Goal: Navigation & Orientation: Find specific page/section

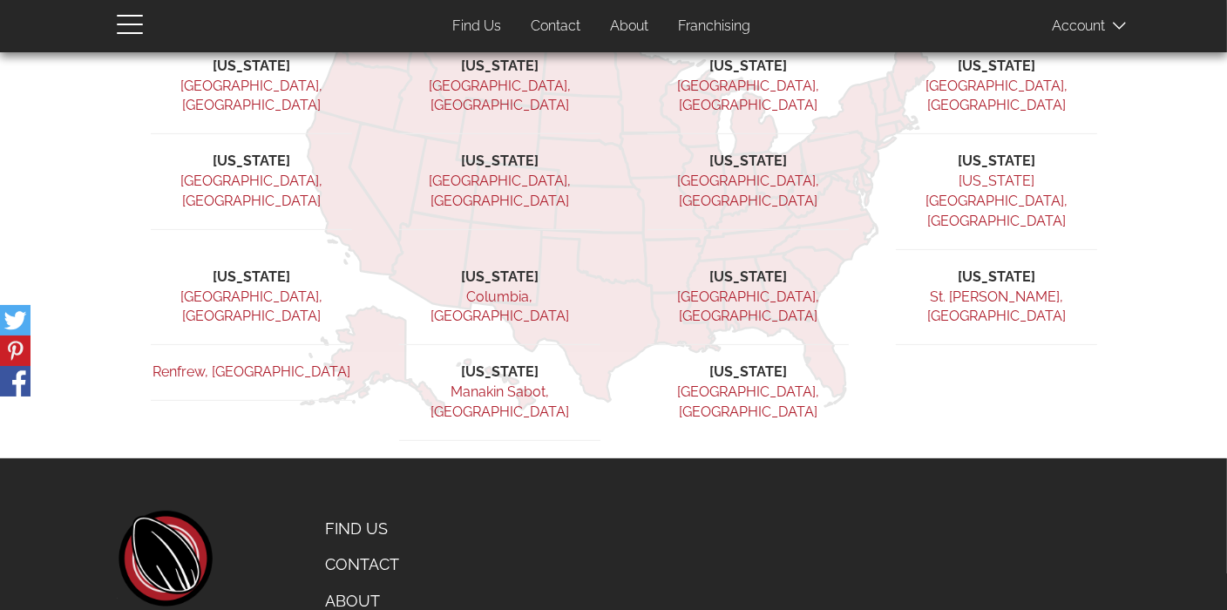
scroll to position [540, 0]
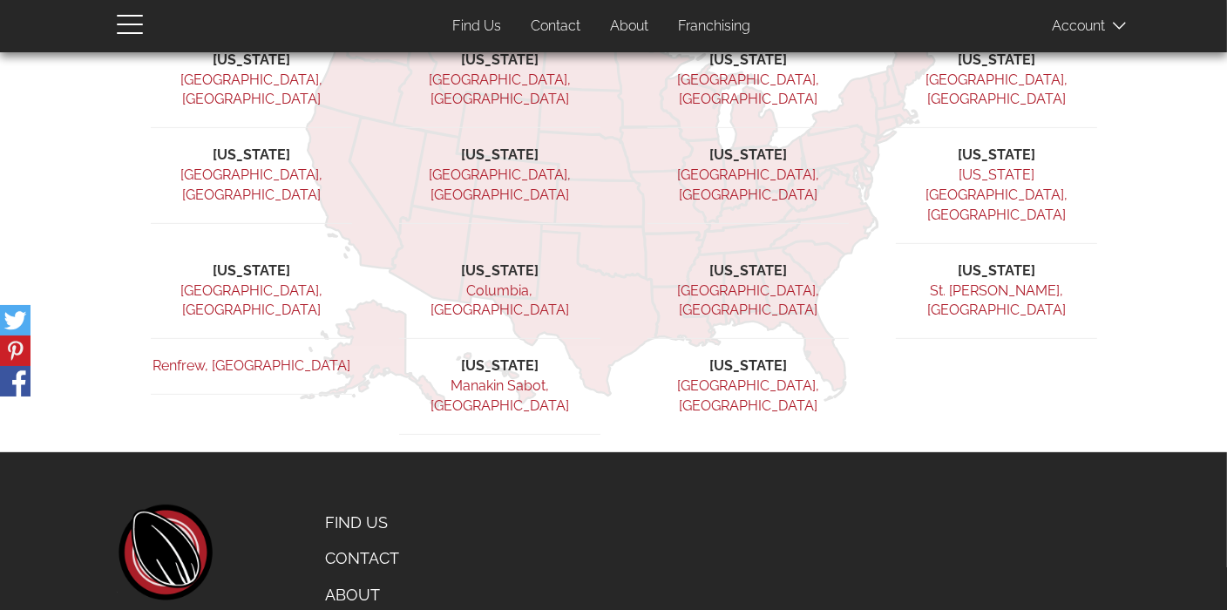
click at [353, 505] on link "Find Us" at bounding box center [398, 523] width 172 height 37
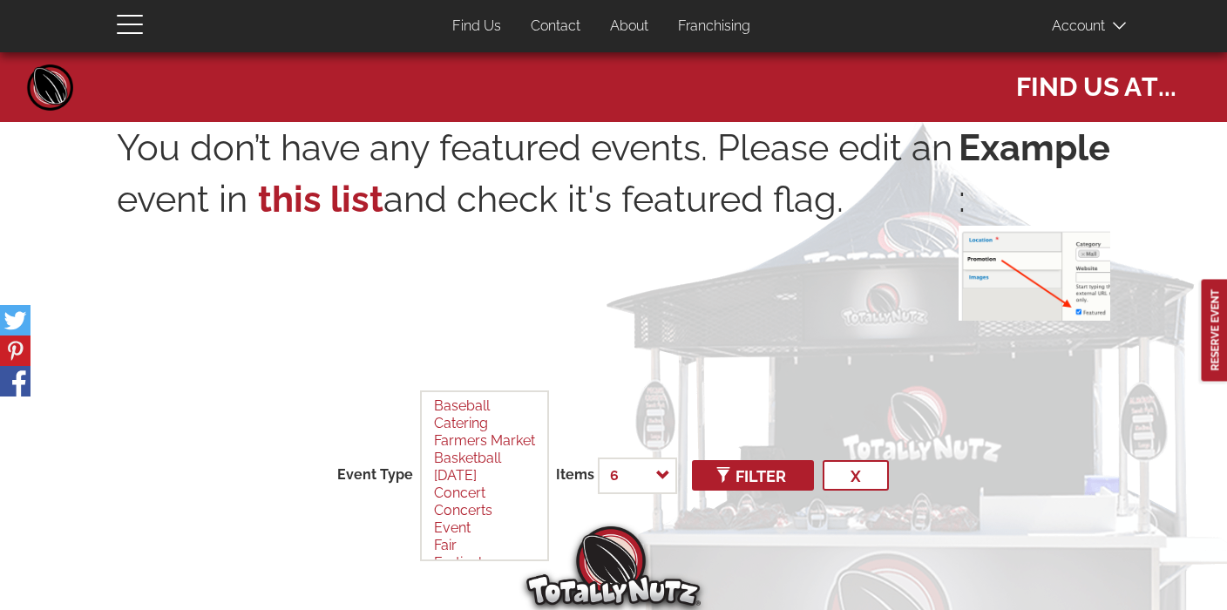
select select
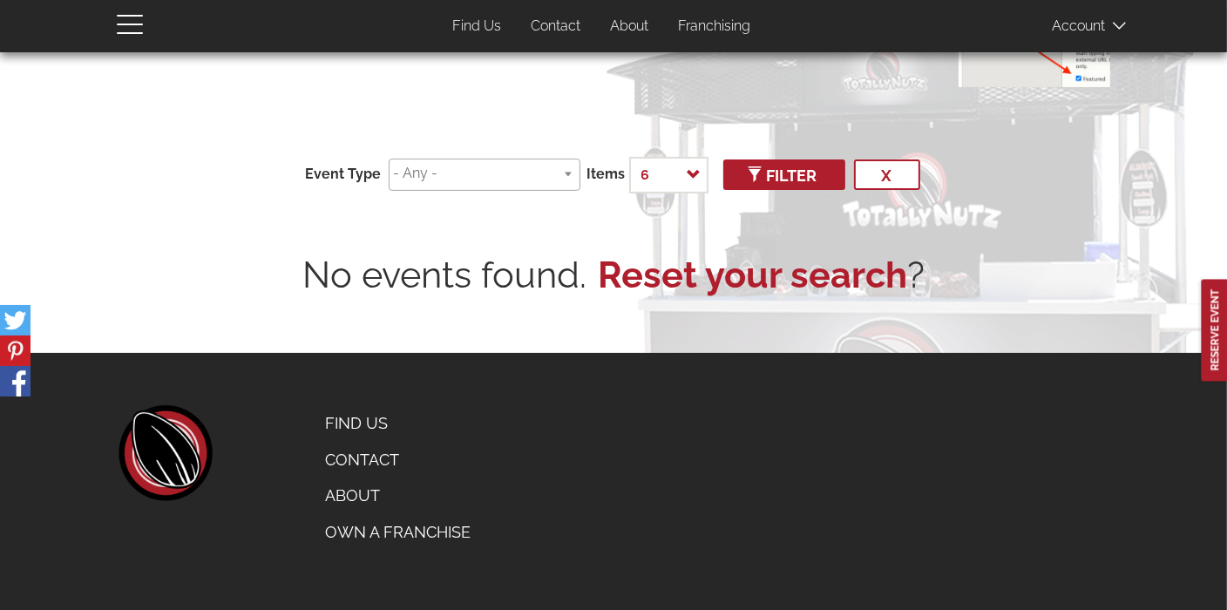
scroll to position [234, 0]
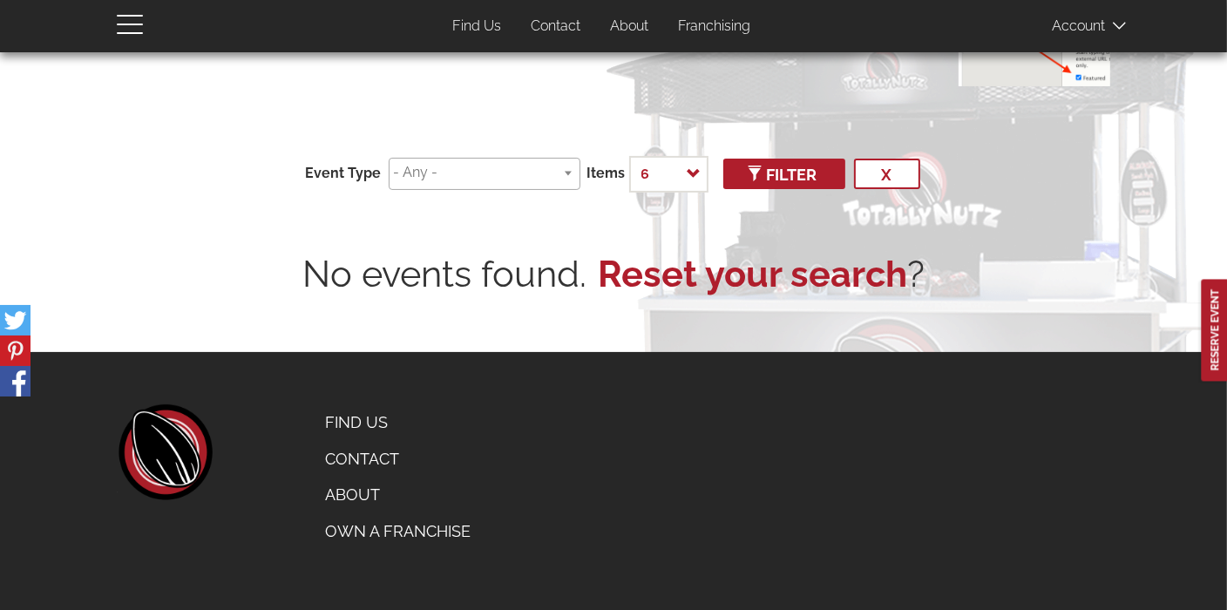
click at [367, 496] on link "About" at bounding box center [398, 495] width 172 height 37
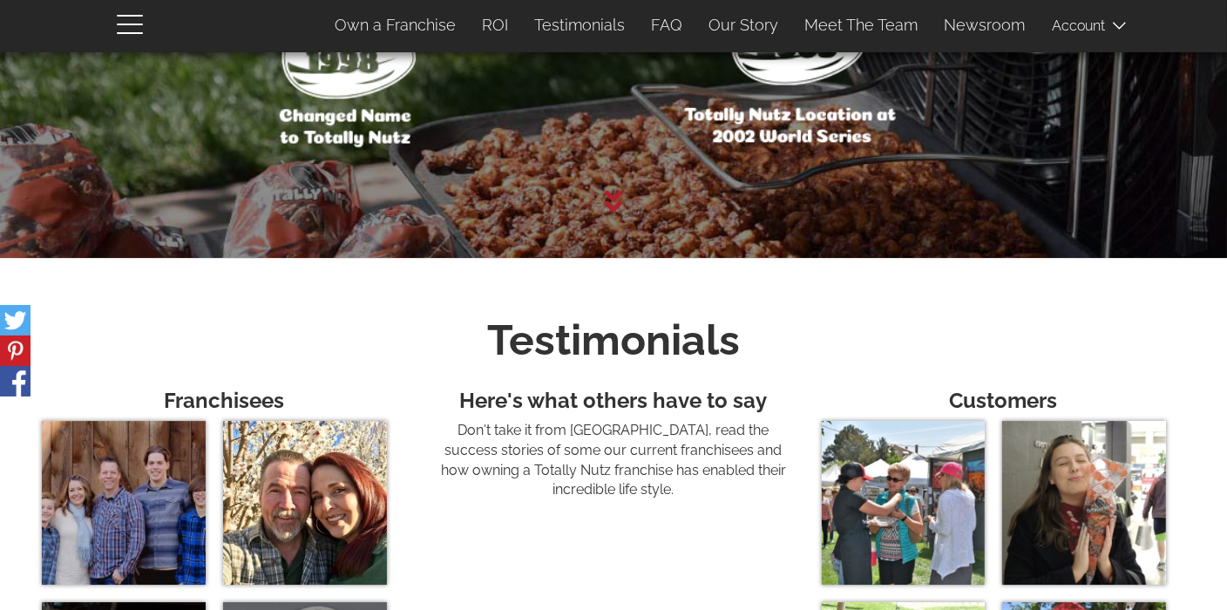
scroll to position [5296, 0]
